Goal: Task Accomplishment & Management: Manage account settings

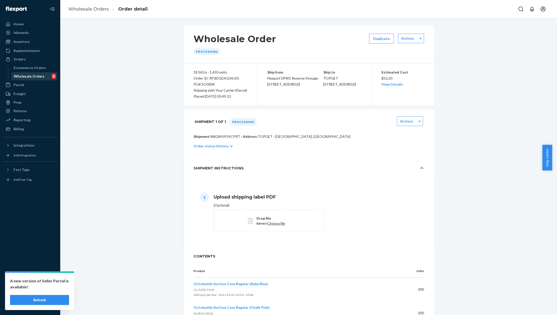
click at [28, 74] on div "Wholesale Orders" at bounding box center [29, 76] width 31 height 5
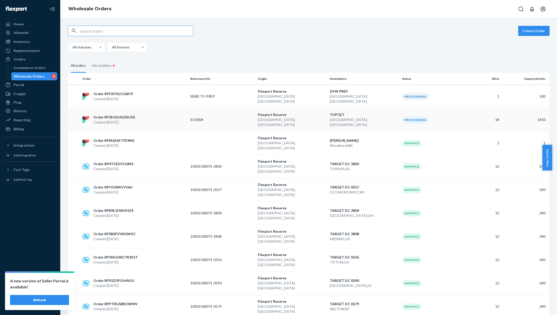
click at [124, 115] on p "Order RP3DGDAGXKJ01" at bounding box center [114, 117] width 42 height 5
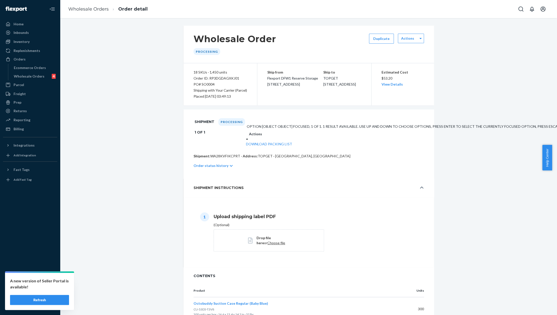
click at [248, 137] on div at bounding box center [247, 139] width 2 height 5
click at [292, 142] on link "Download Packing List" at bounding box center [269, 144] width 46 height 4
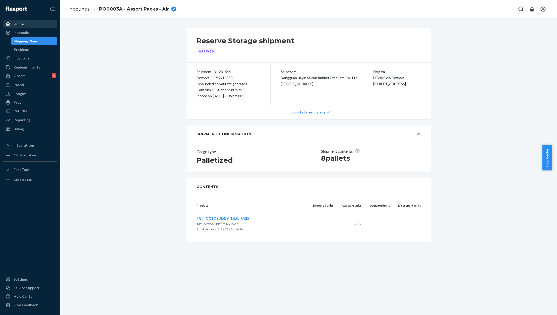
click at [4, 25] on div "Home" at bounding box center [30, 24] width 53 height 7
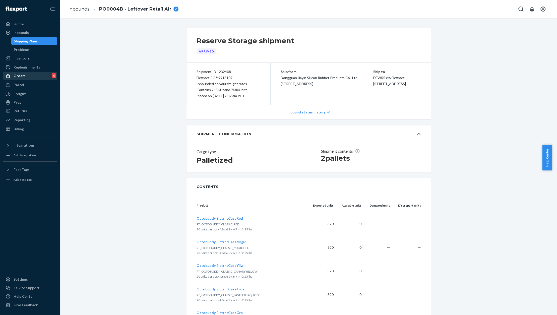
click at [38, 77] on div "Orders 4" at bounding box center [30, 75] width 53 height 7
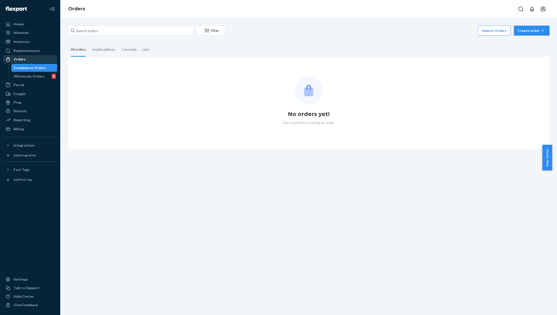
click at [38, 77] on div "Wholesale Orders" at bounding box center [29, 76] width 31 height 5
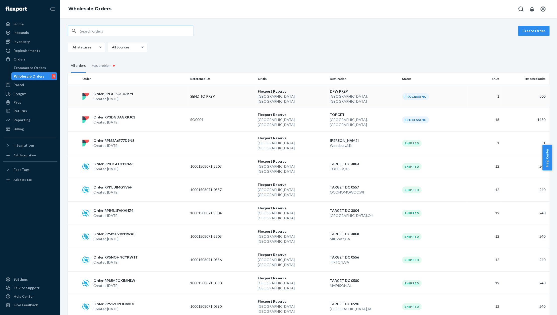
click at [116, 88] on td "Order RPFXFSGCU6KYI Created Sep 17, 2025" at bounding box center [134, 96] width 108 height 23
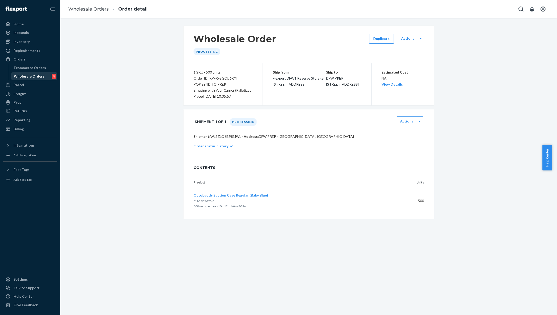
click at [36, 76] on div "Wholesale Orders" at bounding box center [29, 76] width 31 height 5
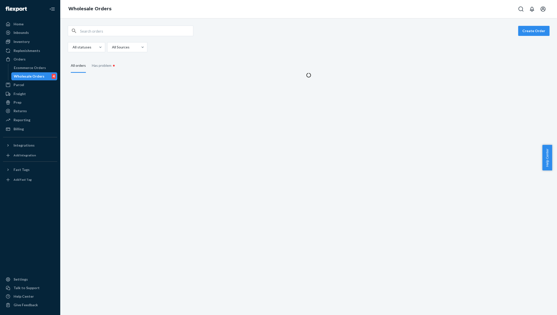
click at [36, 76] on div "Wholesale Orders" at bounding box center [29, 76] width 31 height 5
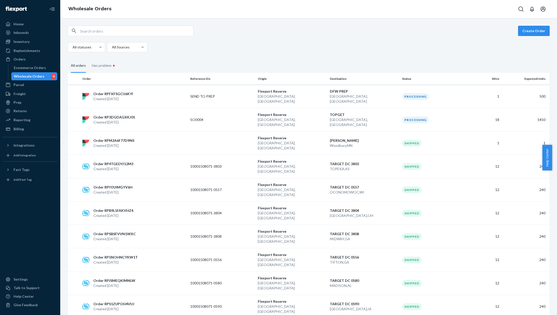
click at [524, 30] on button "Create Order" at bounding box center [533, 31] width 31 height 10
